Goal: Task Accomplishment & Management: Complete application form

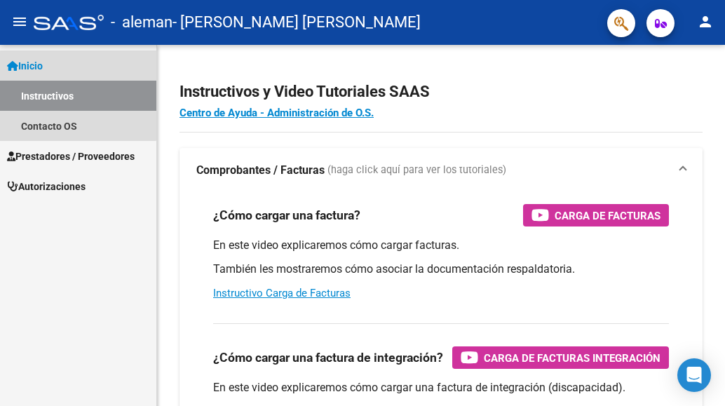
click at [37, 64] on span "Inicio" at bounding box center [25, 65] width 36 height 15
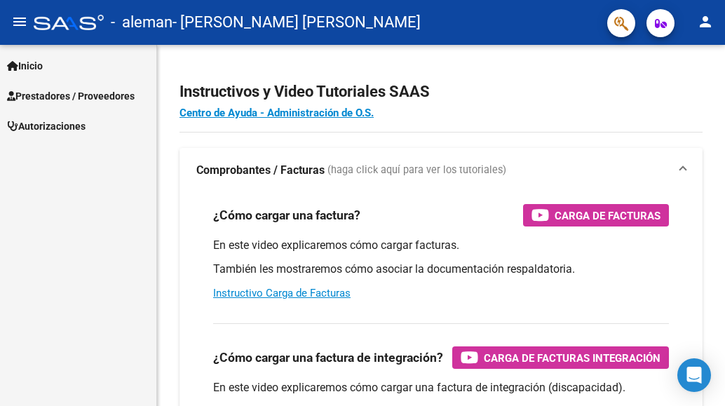
click at [61, 92] on span "Prestadores / Proveedores" at bounding box center [71, 95] width 128 height 15
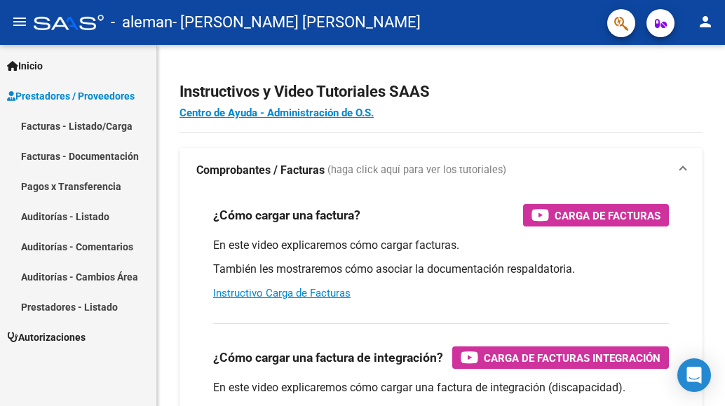
click at [38, 127] on link "Facturas - Listado/Carga" at bounding box center [78, 126] width 156 height 30
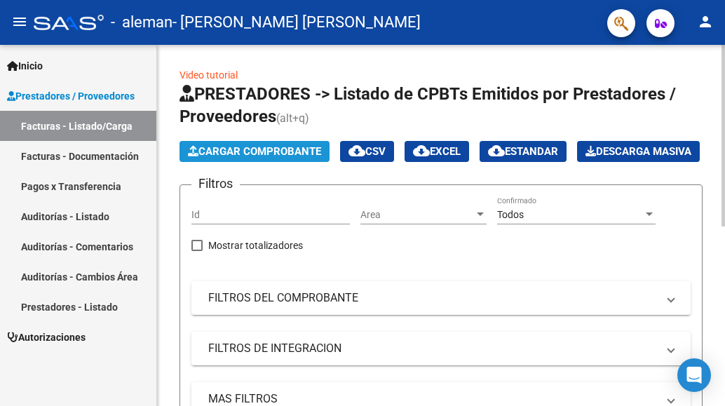
click at [217, 151] on span "Cargar Comprobante" at bounding box center [254, 151] width 133 height 13
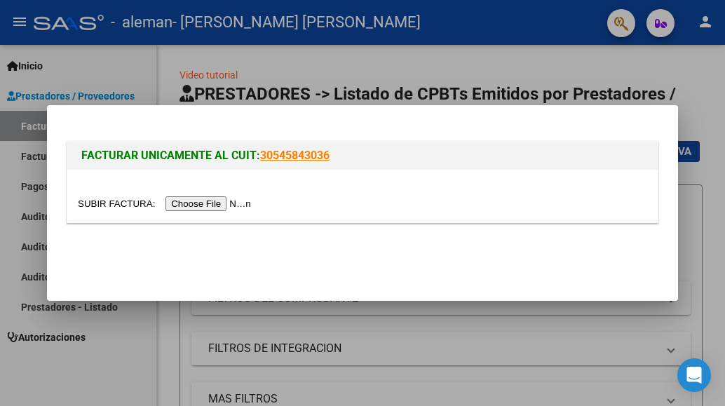
click at [212, 200] on input "file" at bounding box center [166, 203] width 177 height 15
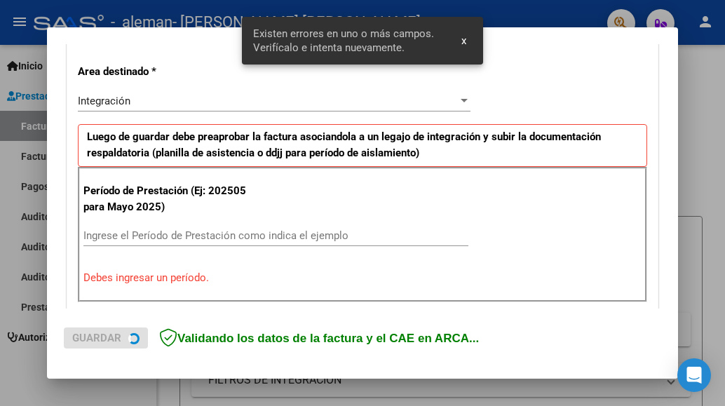
scroll to position [330, 0]
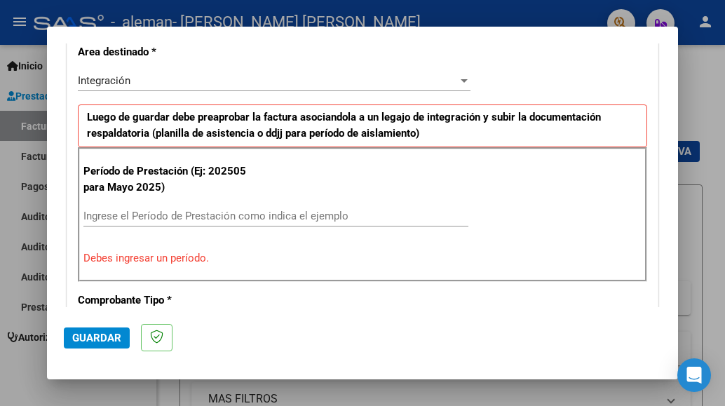
click at [94, 217] on input "Ingrese el Período de Prestación como indica el ejemplo" at bounding box center [275, 216] width 385 height 13
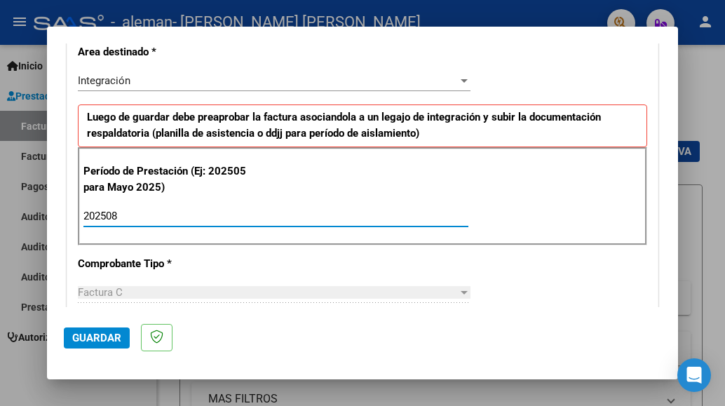
type input "202508"
click at [90, 341] on span "Guardar" at bounding box center [96, 338] width 49 height 13
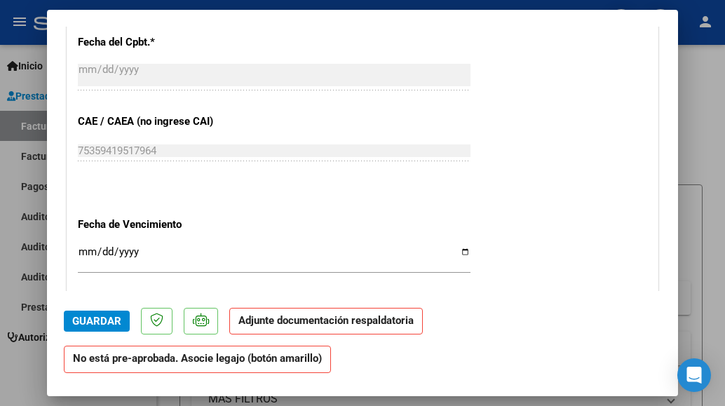
scroll to position [823, 0]
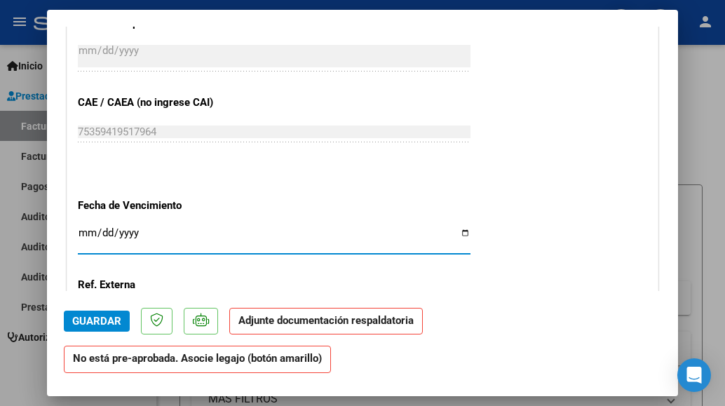
click at [88, 228] on input "Ingresar la fecha" at bounding box center [274, 238] width 393 height 22
type input "[DATE]"
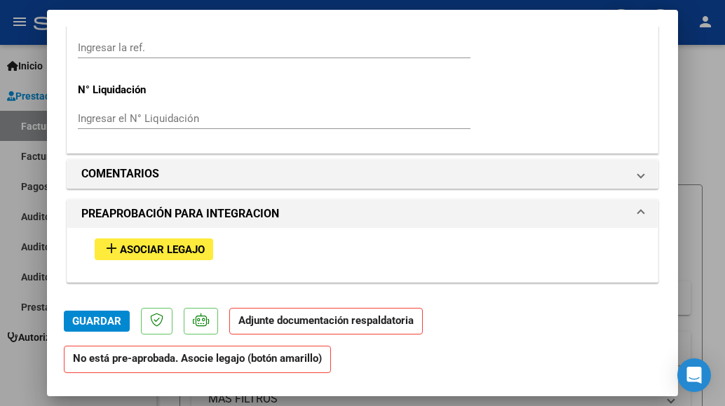
scroll to position [1094, 0]
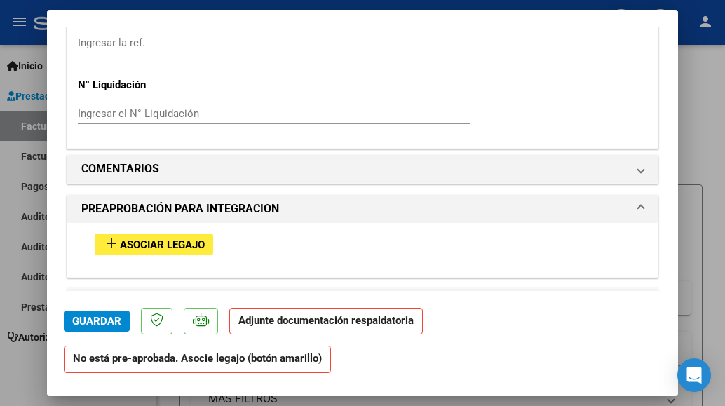
click at [186, 243] on span "Asociar Legajo" at bounding box center [162, 244] width 85 height 13
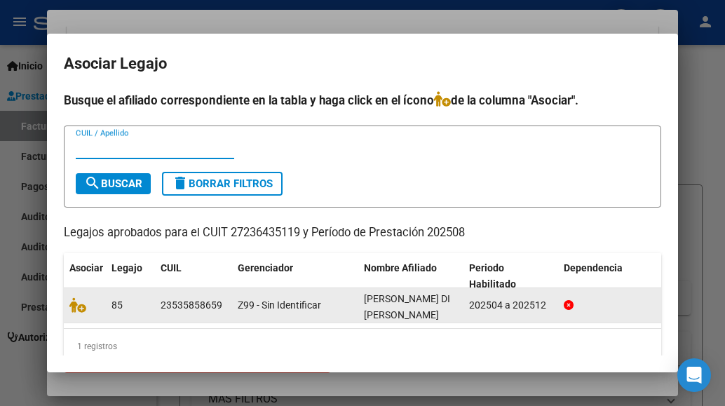
click at [107, 304] on datatable-body-cell "85" at bounding box center [130, 305] width 49 height 34
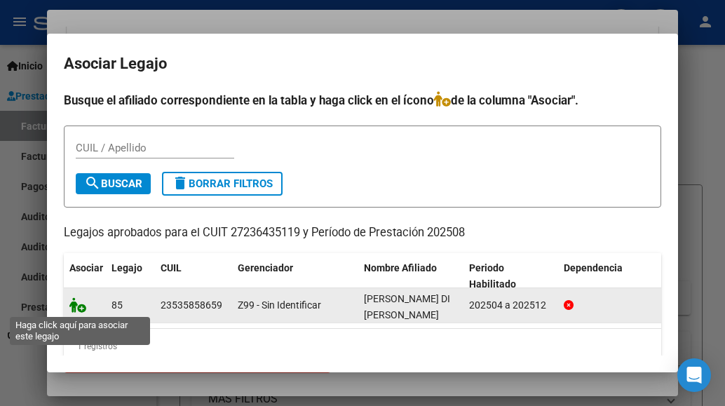
click at [79, 301] on icon at bounding box center [77, 304] width 17 height 15
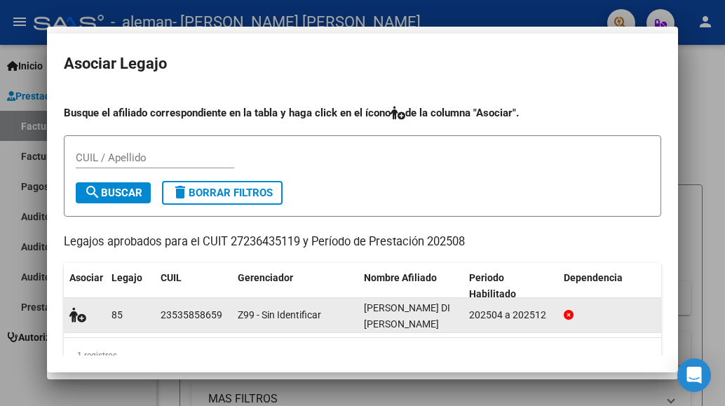
scroll to position [1130, 0]
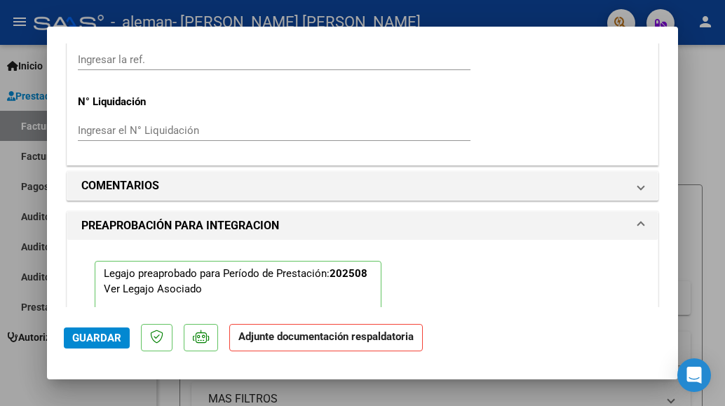
click at [384, 340] on strong "Adjunte documentación respaldatoria" at bounding box center [325, 336] width 175 height 13
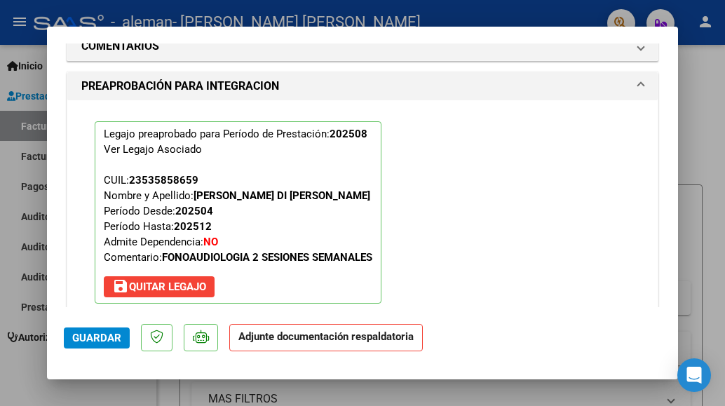
scroll to position [1382, 0]
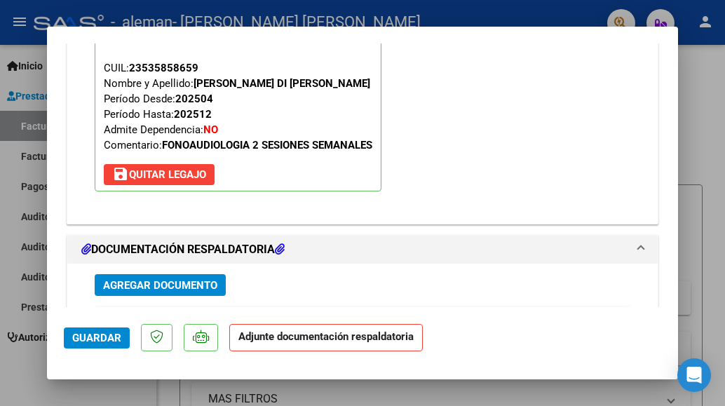
click at [214, 278] on span "Agregar Documento" at bounding box center [160, 284] width 114 height 13
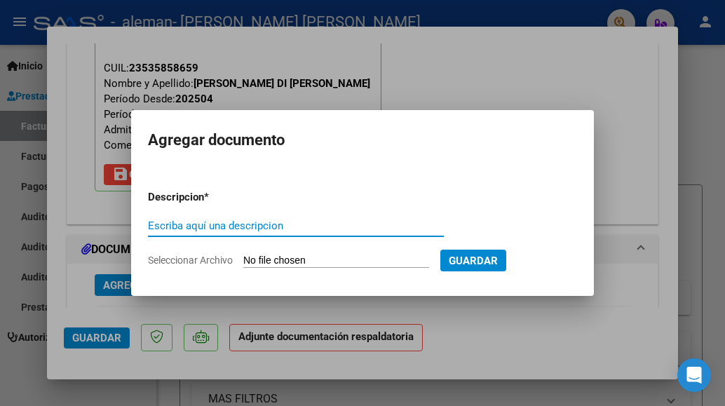
click at [166, 219] on input "Escriba aquí una descripcion" at bounding box center [296, 225] width 296 height 13
type input "planilla asistencia agosto"
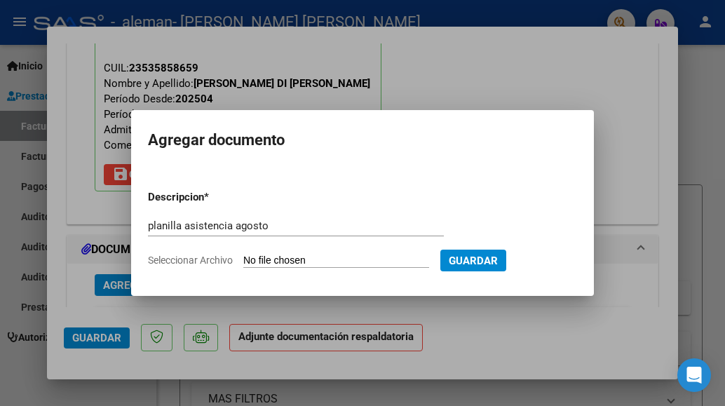
click at [222, 260] on span "Seleccionar Archivo" at bounding box center [190, 260] width 85 height 11
click at [243, 260] on input "Seleccionar Archivo" at bounding box center [336, 261] width 186 height 13
click at [358, 252] on form "Descripcion * planilla asistencia agosto Escriba aquí una descripcion Seleccion…" at bounding box center [362, 229] width 429 height 100
click at [221, 259] on span "Seleccionar Archivo" at bounding box center [190, 260] width 85 height 11
click at [243, 259] on input "Seleccionar Archivo" at bounding box center [336, 261] width 186 height 13
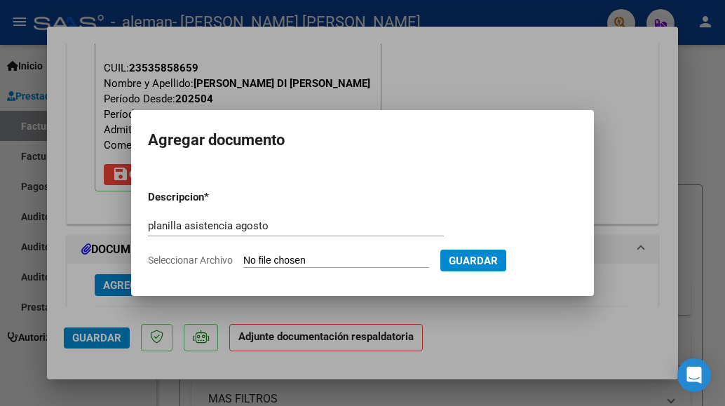
type input "C:\fakepath\Asistencia fono agosto [PERSON_NAME].pdf"
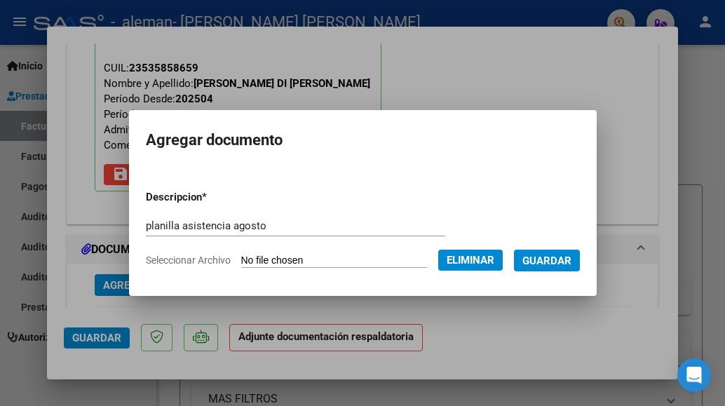
click at [462, 257] on span "Eliminar" at bounding box center [471, 260] width 48 height 13
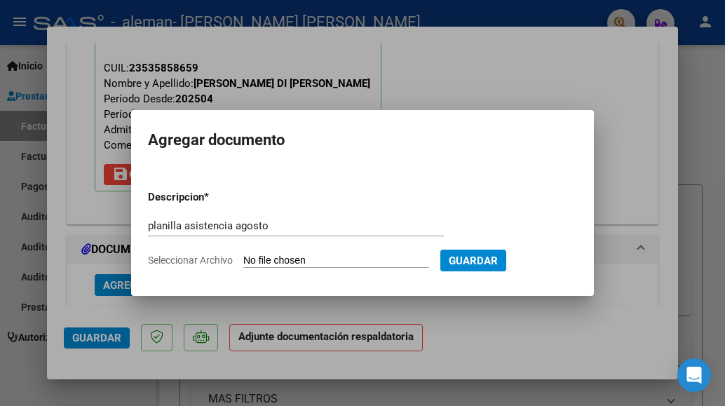
click at [231, 255] on span "Seleccionar Archivo" at bounding box center [190, 260] width 85 height 11
click at [243, 255] on input "Seleccionar Archivo" at bounding box center [336, 261] width 186 height 13
type input "C:\fakepath\Asistencia agosto [PERSON_NAME].pdf"
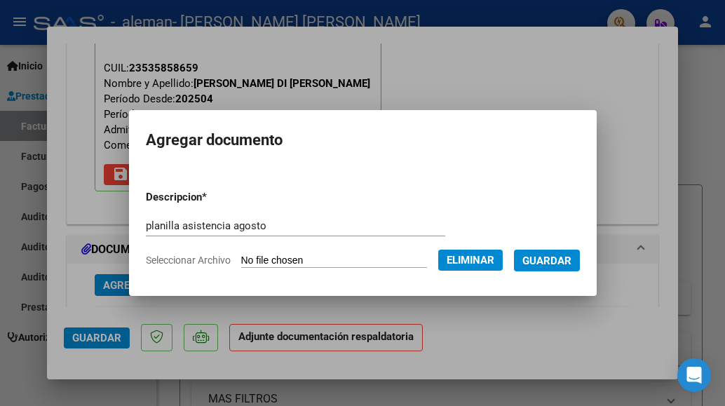
click at [544, 262] on span "Guardar" at bounding box center [546, 261] width 49 height 13
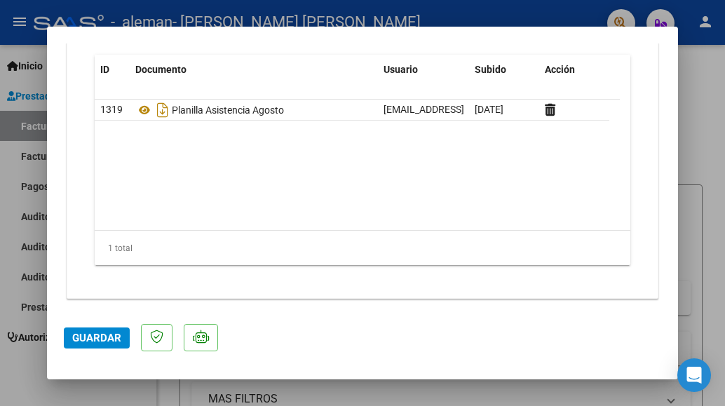
scroll to position [1637, 0]
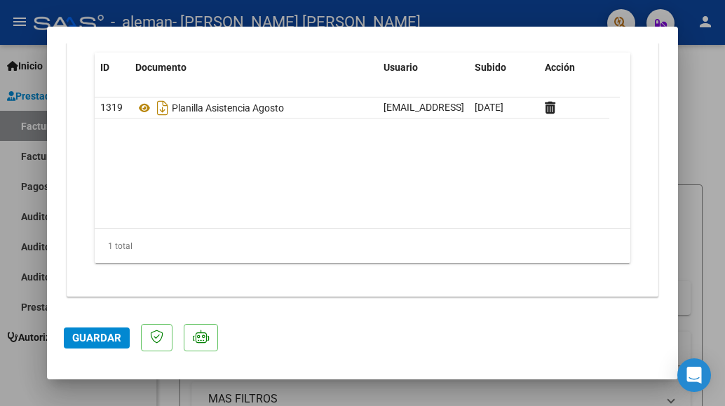
click at [97, 332] on span "Guardar" at bounding box center [96, 338] width 49 height 13
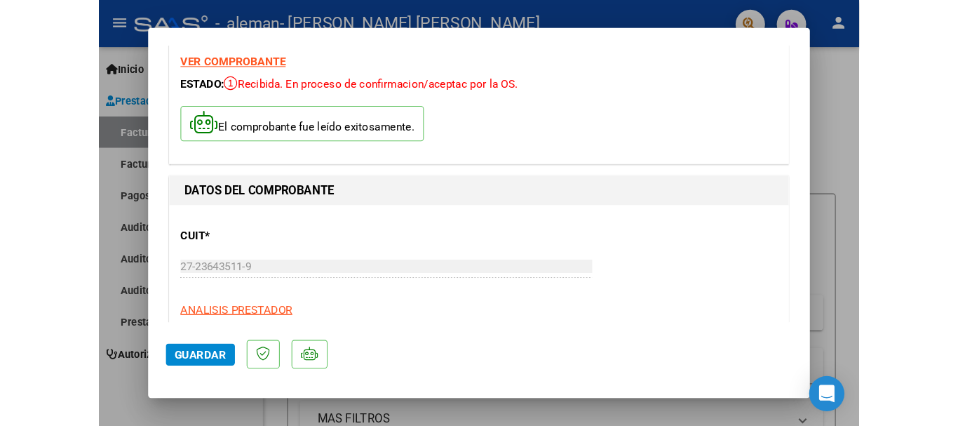
scroll to position [0, 0]
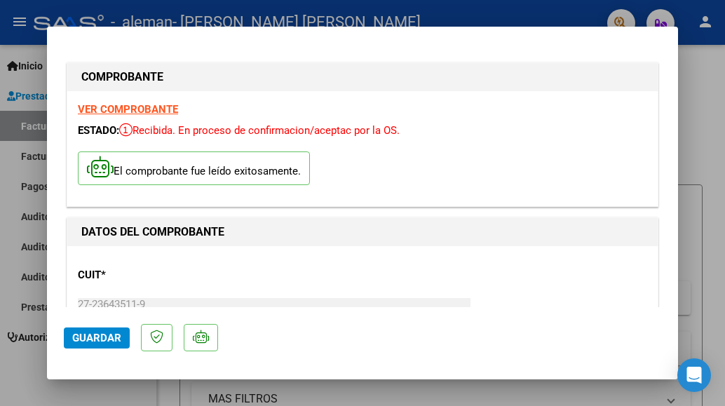
click at [710, 186] on div at bounding box center [362, 203] width 725 height 406
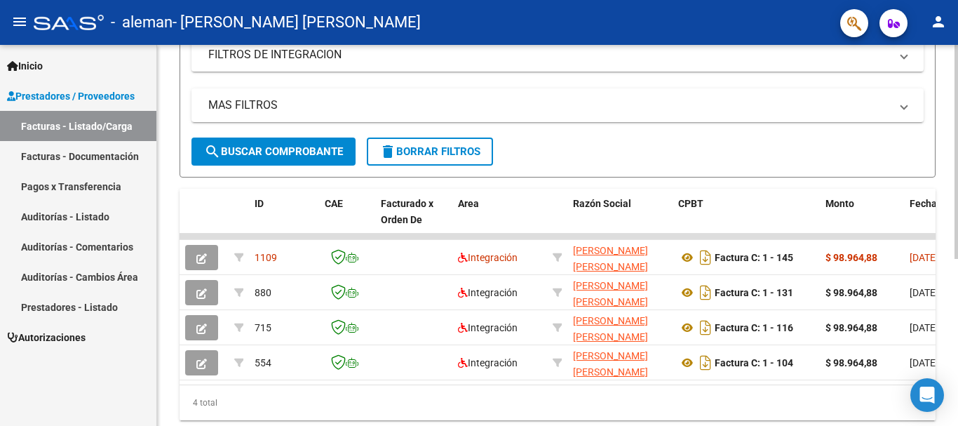
scroll to position [298, 0]
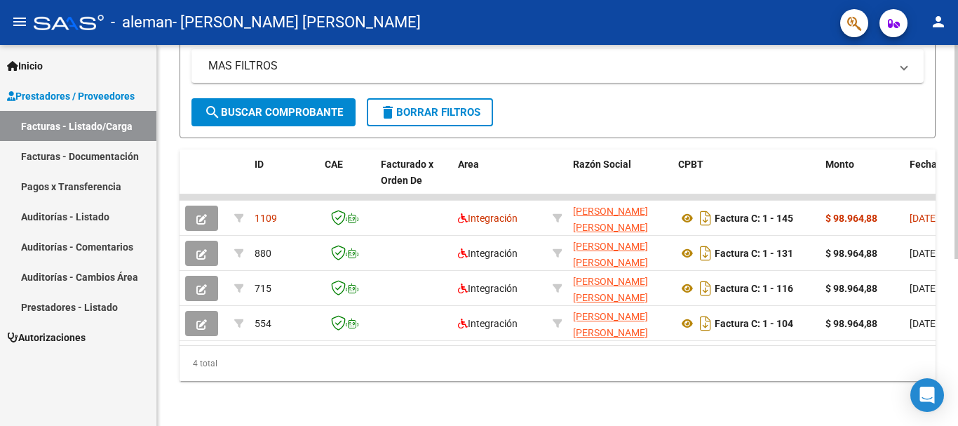
click at [724, 290] on div at bounding box center [956, 319] width 4 height 214
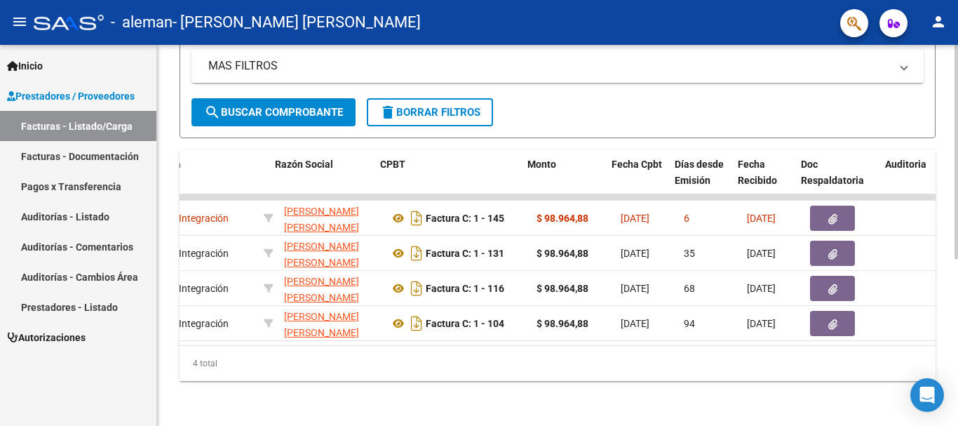
scroll to position [0, 298]
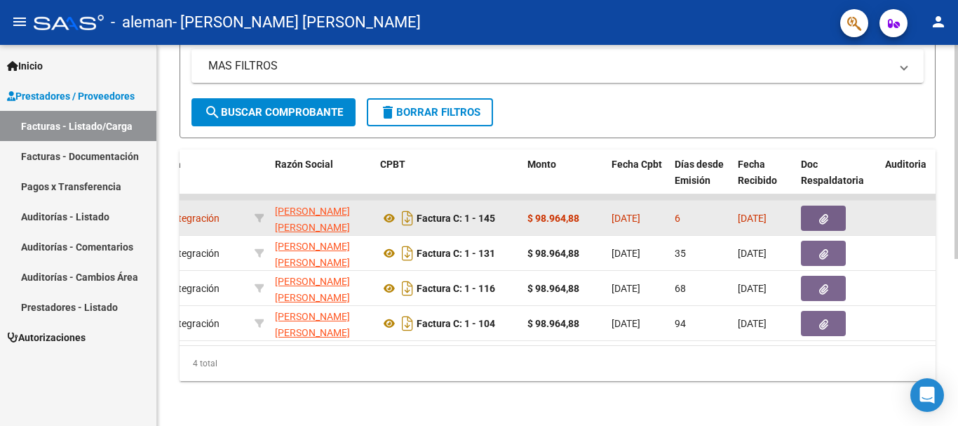
click at [724, 210] on button "button" at bounding box center [823, 217] width 45 height 25
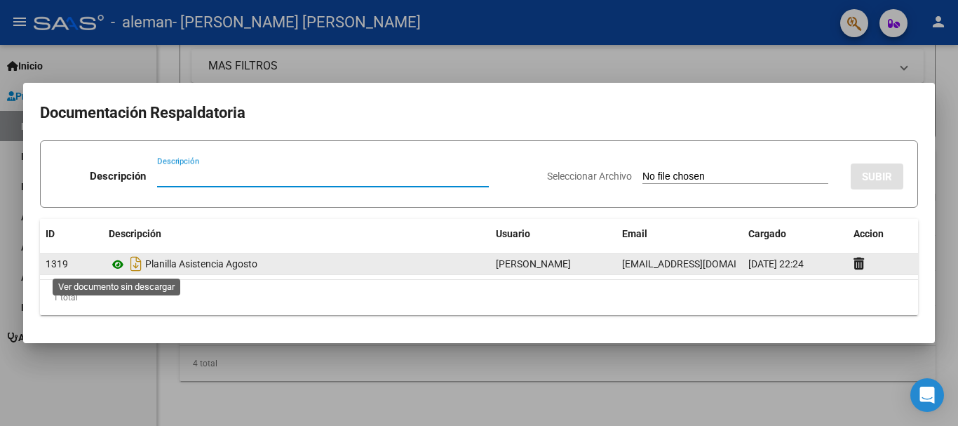
click at [119, 262] on icon at bounding box center [118, 264] width 18 height 17
